Goal: Information Seeking & Learning: Find specific fact

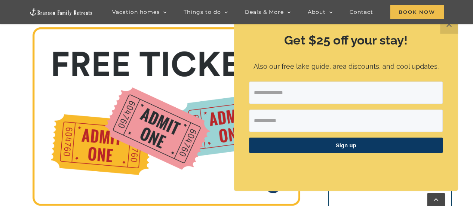
scroll to position [111, 0]
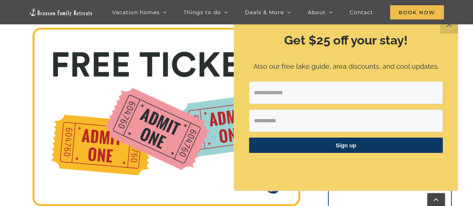
click at [448, 26] on div "Vacation homes 2 to 3 Bedrooms Mini Camp | 2 Bedrooms Mini Pearl | 2 Bedrooms M…" at bounding box center [236, 14] width 451 height 29
click at [446, 26] on div "Vacation homes 2 to 3 Bedrooms Mini Camp | 2 Bedrooms Mini Pearl | 2 Bedrooms M…" at bounding box center [236, 14] width 451 height 29
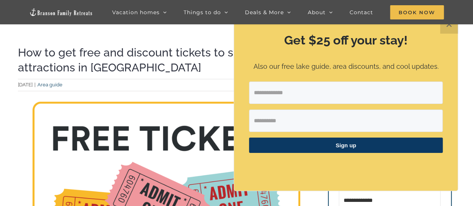
scroll to position [36, 0]
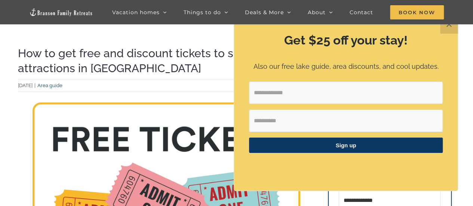
click at [449, 25] on div "Vacation homes 2 to 3 Bedrooms Mini Camp | 2 Bedrooms Mini Pearl | 2 Bedrooms M…" at bounding box center [236, 14] width 451 height 29
drag, startPoint x: 449, startPoint y: 25, endPoint x: 440, endPoint y: 6, distance: 20.2
click at [447, 20] on div "Vacation homes 2 to 3 Bedrooms Mini Camp | 2 Bedrooms Mini Pearl | 2 Bedrooms M…" at bounding box center [236, 14] width 451 height 29
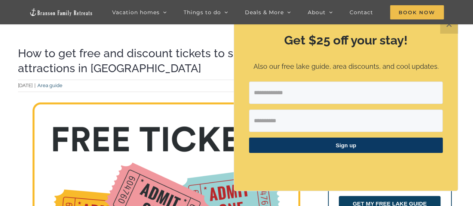
scroll to position [148, 0]
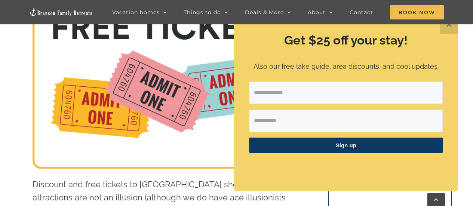
click at [299, 95] on input "Email Address" at bounding box center [346, 93] width 194 height 22
click at [282, 119] on input "First Name" at bounding box center [346, 121] width 194 height 22
click at [281, 122] on input "First Name" at bounding box center [346, 121] width 194 height 22
click at [279, 85] on input "Email Address" at bounding box center [346, 93] width 194 height 22
type input "**********"
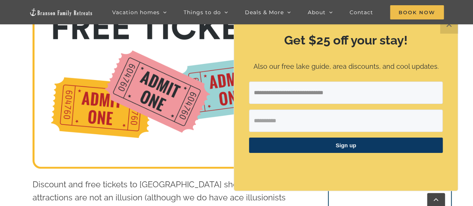
click at [293, 122] on input "First Name" at bounding box center [346, 121] width 194 height 22
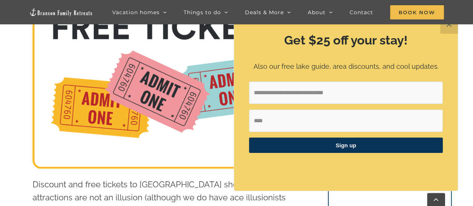
type input "****"
click at [355, 152] on span "Sign up" at bounding box center [346, 145] width 194 height 15
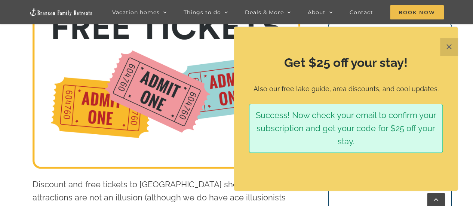
click at [447, 45] on button "✕" at bounding box center [449, 47] width 18 height 18
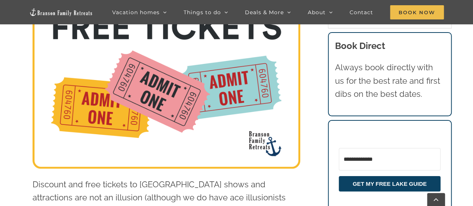
scroll to position [36, 0]
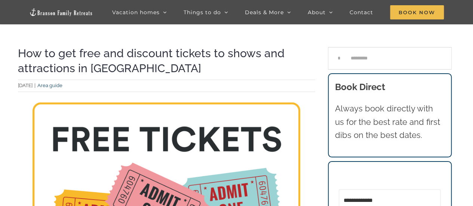
click at [388, 62] on input "Search for:" at bounding box center [390, 58] width 124 height 22
type input "**********"
click at [328, 47] on input "*" at bounding box center [339, 58] width 22 height 22
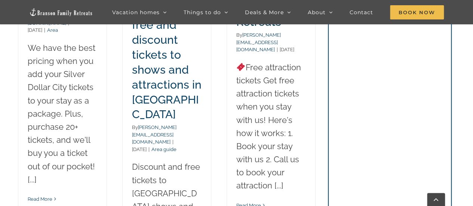
scroll to position [299, 0]
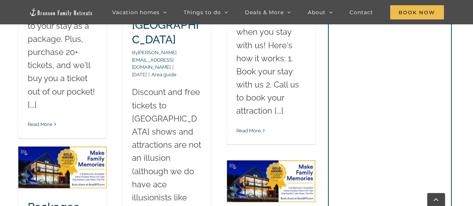
click at [49, 122] on link "Read More" at bounding box center [40, 125] width 25 height 6
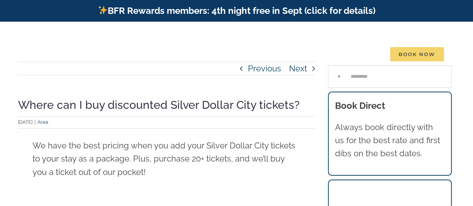
click at [400, 47] on span "Book Now" at bounding box center [417, 54] width 54 height 14
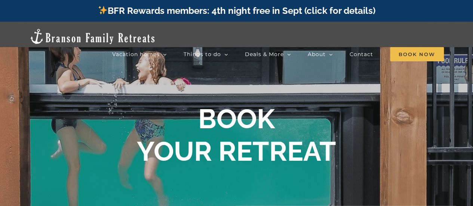
click at [247, 130] on b "BOOK YOUR RETREAT" at bounding box center [236, 135] width 199 height 64
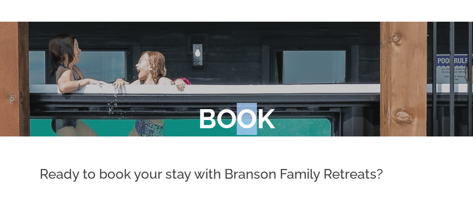
scroll to position [112, 0]
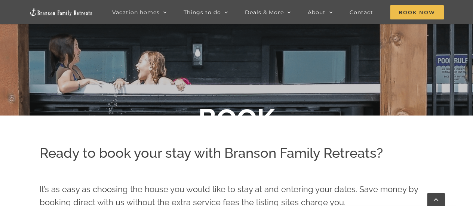
click at [198, 80] on div "BOOK YOUR RETREAT" at bounding box center [236, 125] width 473 height 96
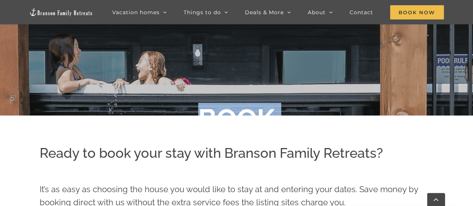
drag, startPoint x: 204, startPoint y: 81, endPoint x: 198, endPoint y: 81, distance: 5.2
click at [198, 81] on li "BOOK YOUR RETREAT" at bounding box center [236, 125] width 473 height 206
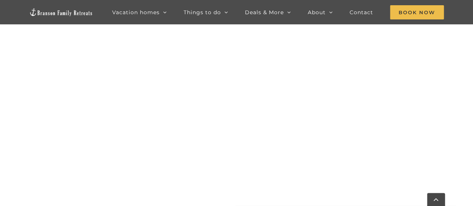
scroll to position [711, 0]
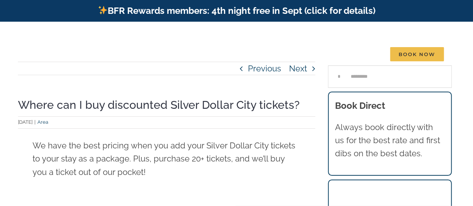
click at [93, 119] on div "tyann.vhb@gmail.com 2023-10-29T16:42:58-05:00 December 11th, 2022 | Area |" at bounding box center [167, 123] width 298 height 8
click at [266, 62] on link "Previous" at bounding box center [264, 68] width 33 height 13
